Goal: Information Seeking & Learning: Learn about a topic

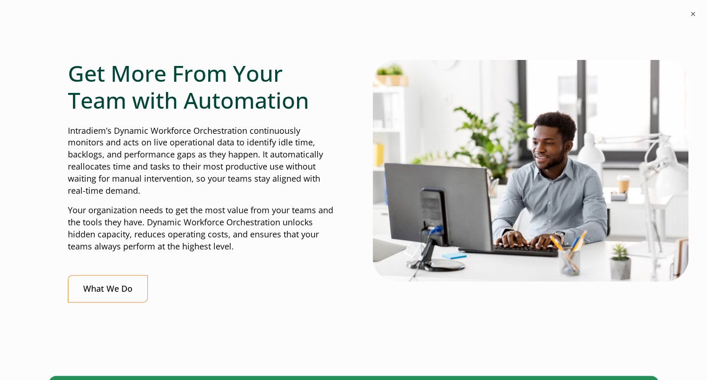
scroll to position [276, 0]
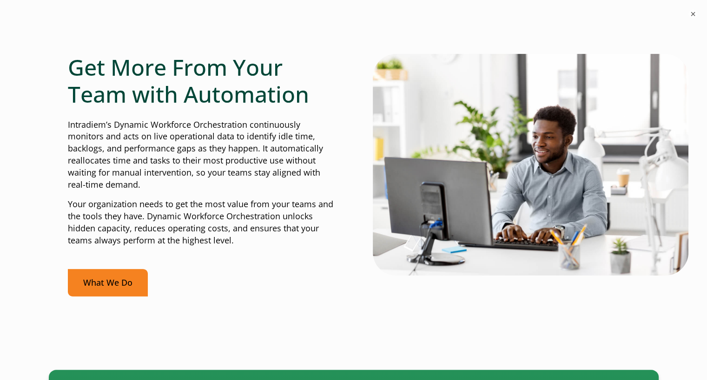
click at [129, 276] on link "What We Do" at bounding box center [108, 282] width 80 height 27
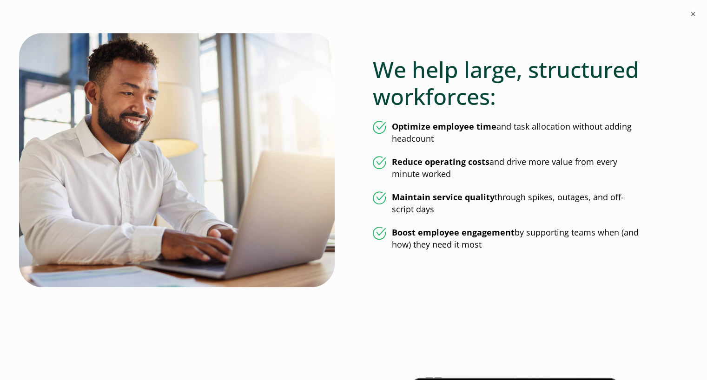
scroll to position [506, 0]
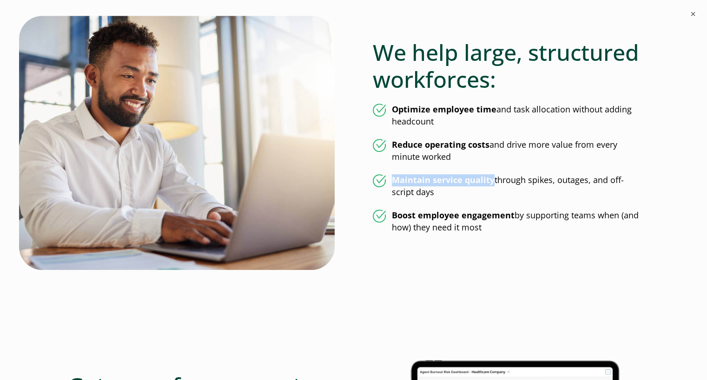
drag, startPoint x: 393, startPoint y: 178, endPoint x: 491, endPoint y: 179, distance: 97.1
click at [491, 179] on strong "Maintain service quality" at bounding box center [443, 179] width 103 height 11
copy strong "Maintain service quality"
